Goal: Transaction & Acquisition: Purchase product/service

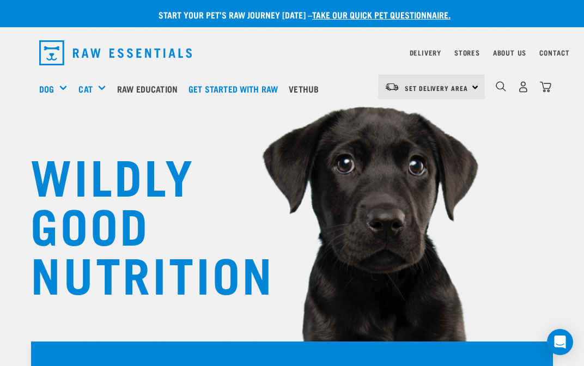
click at [0, 0] on div "Mixes & Minces" at bounding box center [0, 0] width 0 height 0
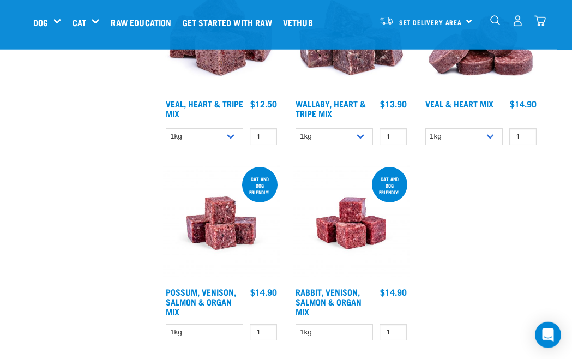
scroll to position [1915, 0]
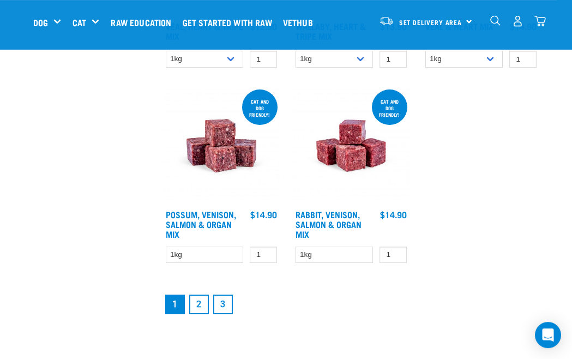
click at [203, 314] on link "2" at bounding box center [199, 304] width 20 height 20
